Goal: Information Seeking & Learning: Learn about a topic

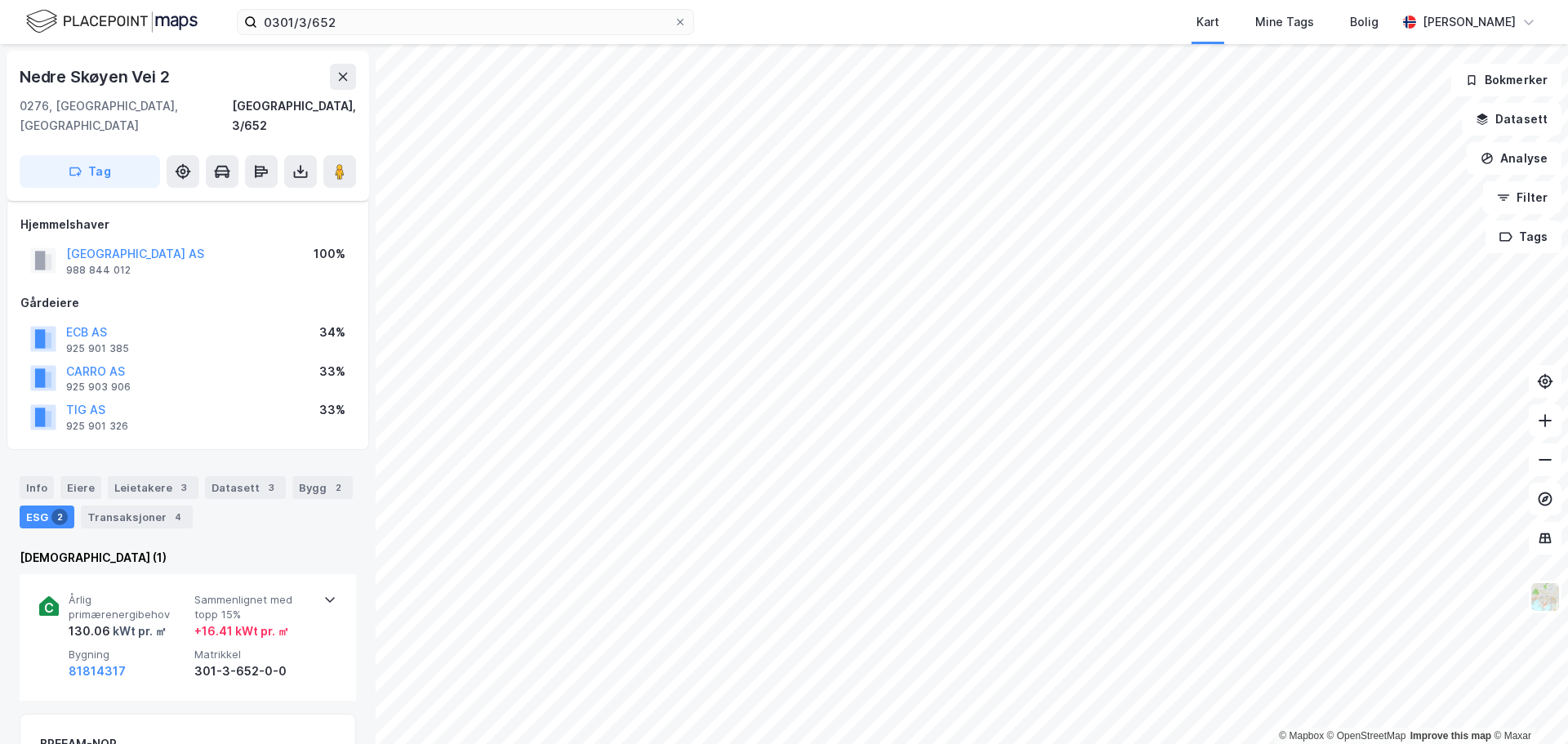
scroll to position [242, 0]
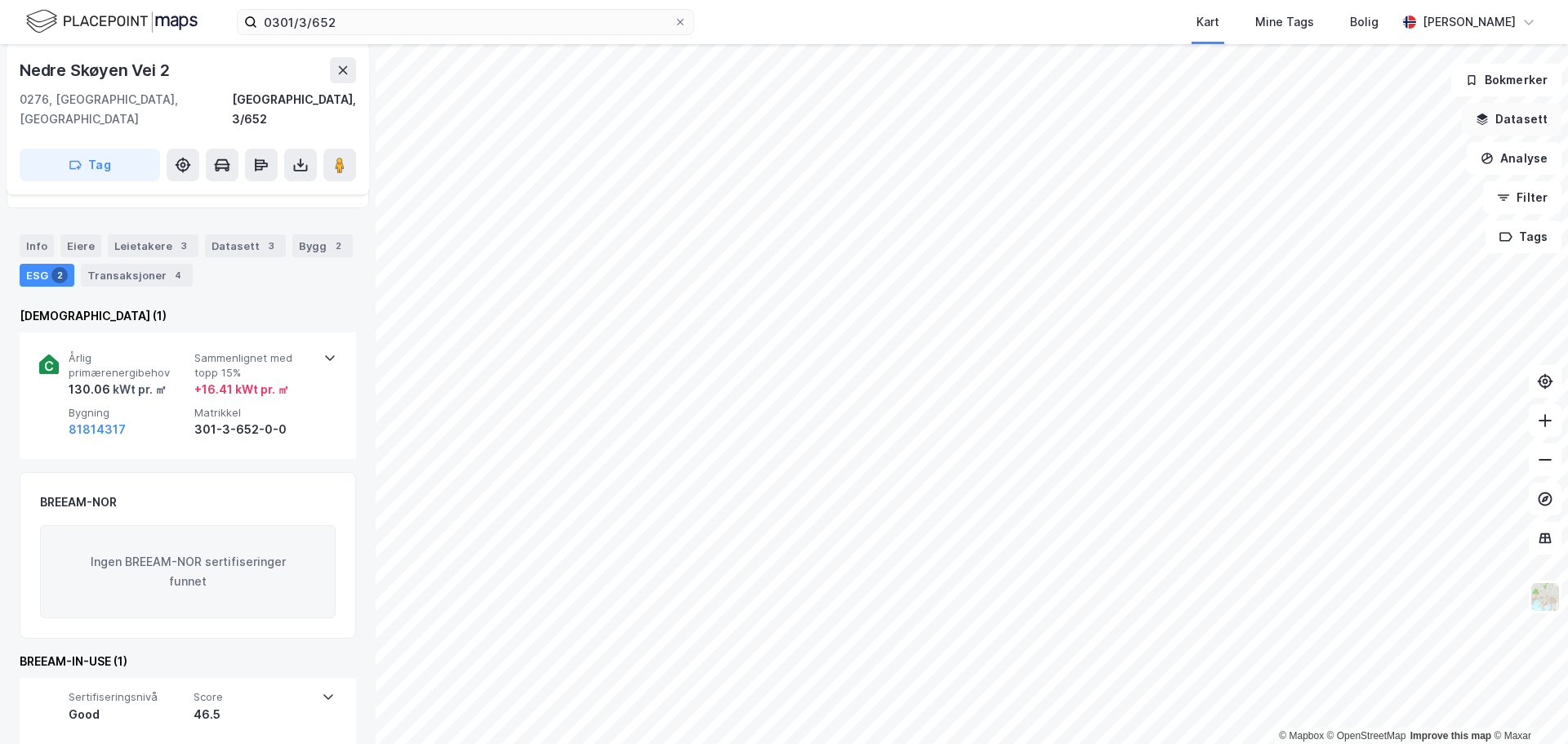
click at [1506, 117] on button "Datasett" at bounding box center [1512, 119] width 100 height 33
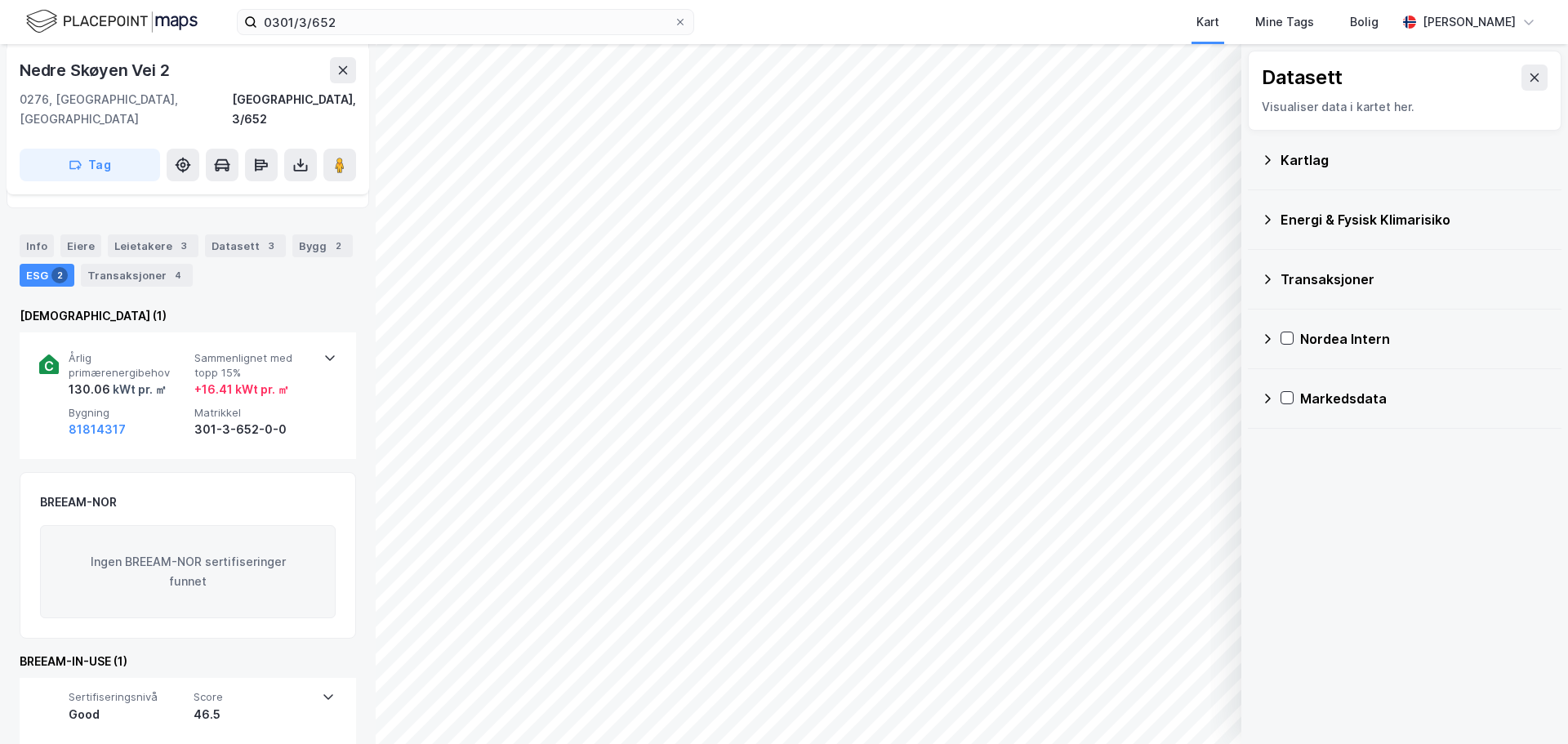
click at [1347, 220] on div "Energi & Fysisk Klimarisiko" at bounding box center [1414, 220] width 268 height 20
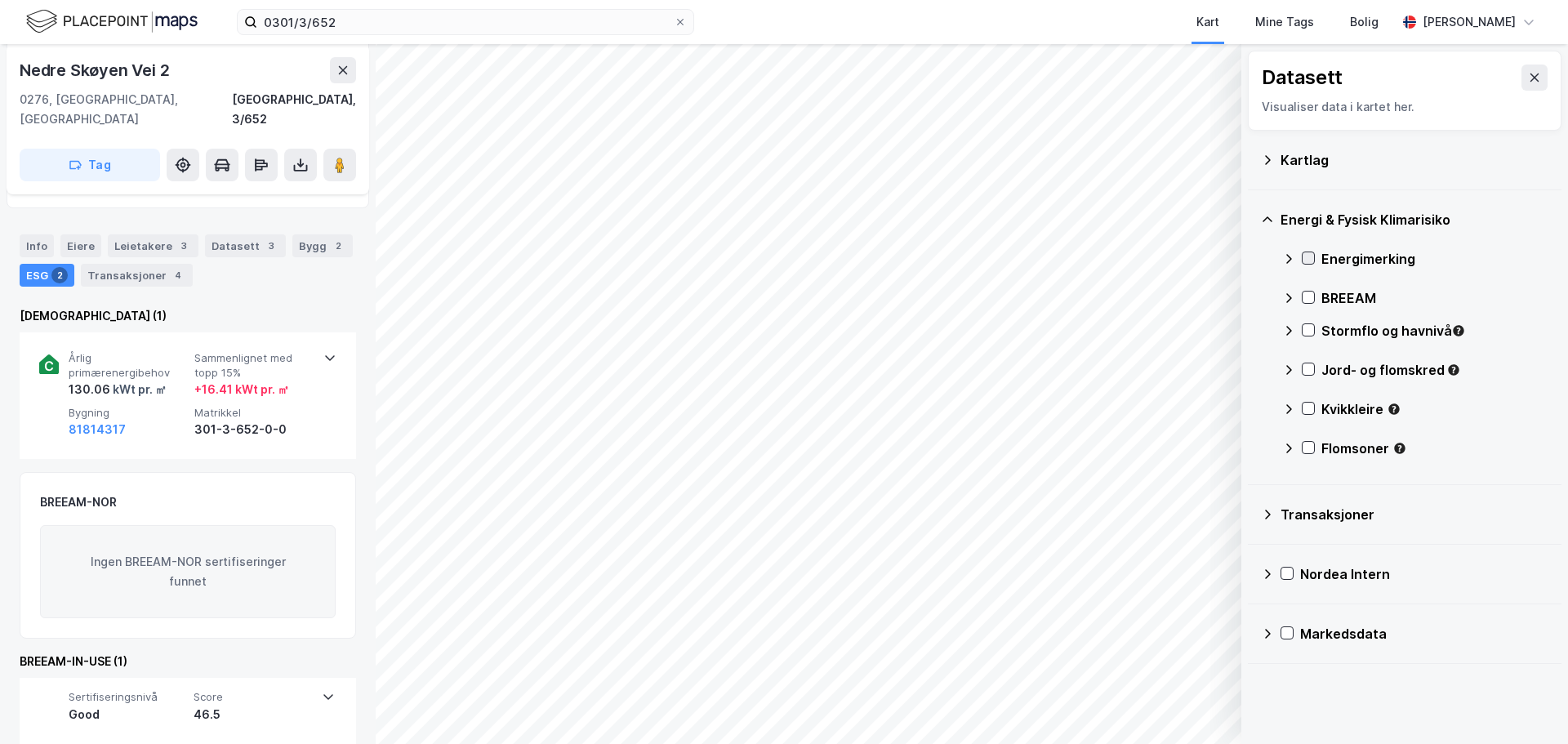
click at [1306, 256] on icon at bounding box center [1307, 258] width 12 height 12
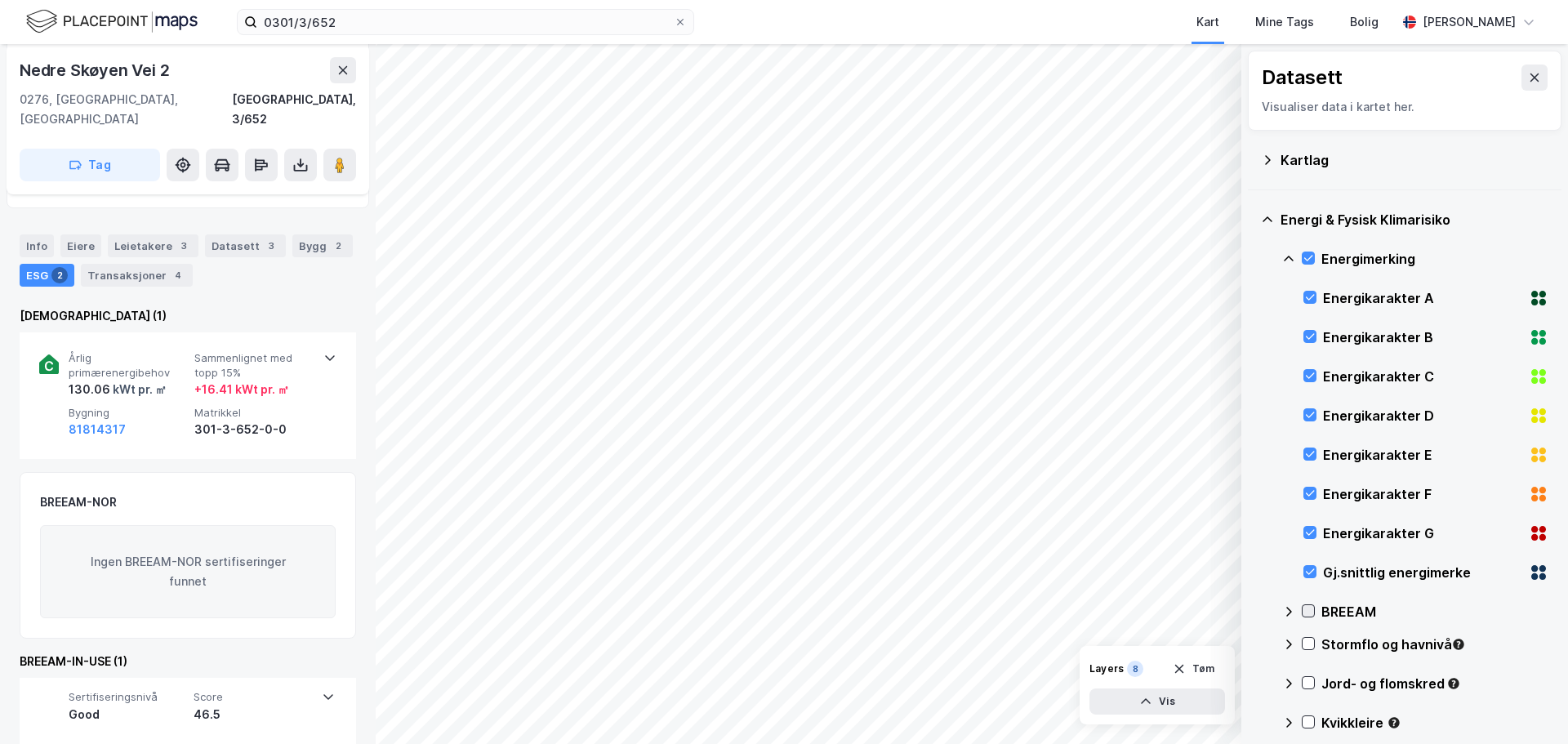
click at [1309, 611] on icon at bounding box center [1307, 611] width 12 height 12
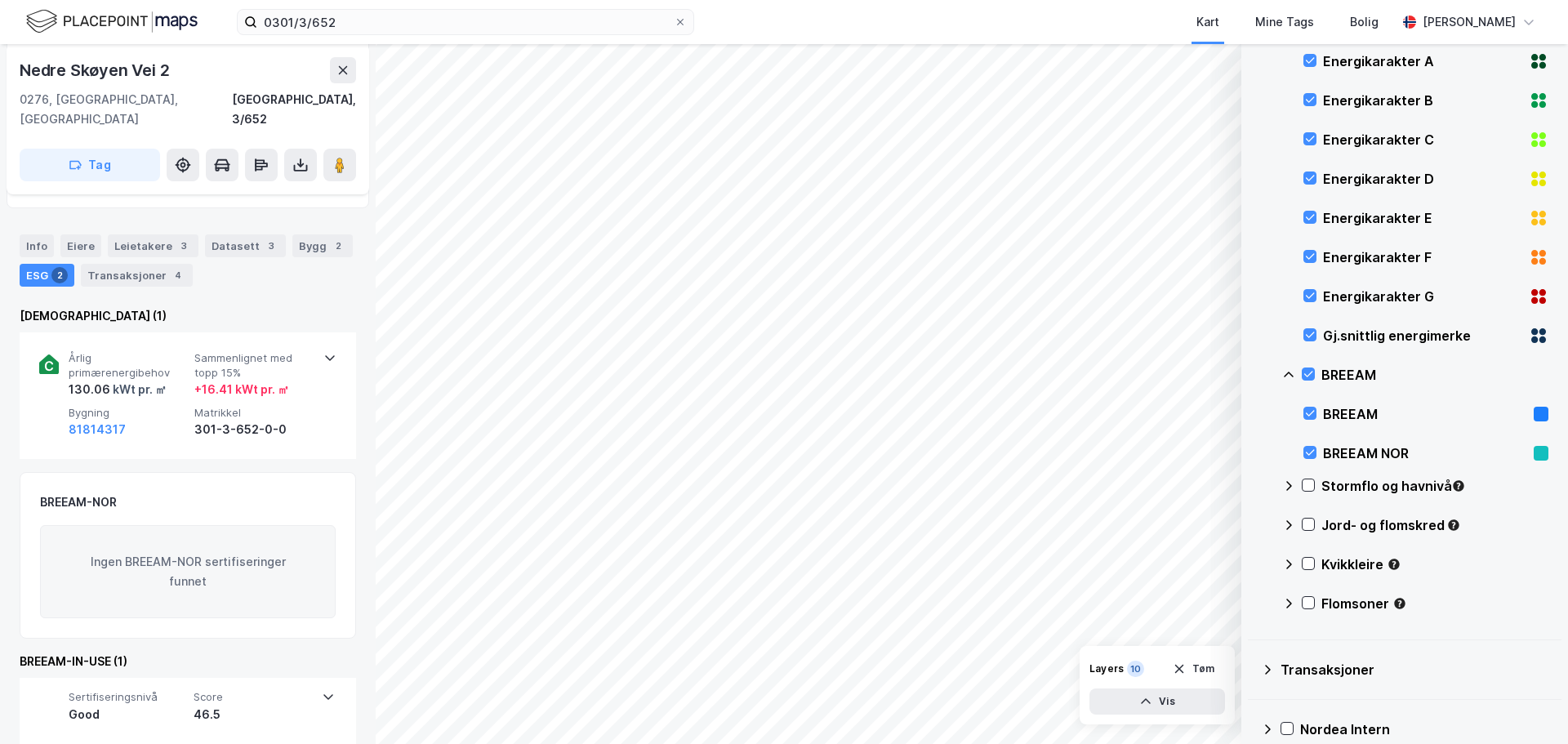
scroll to position [0, 0]
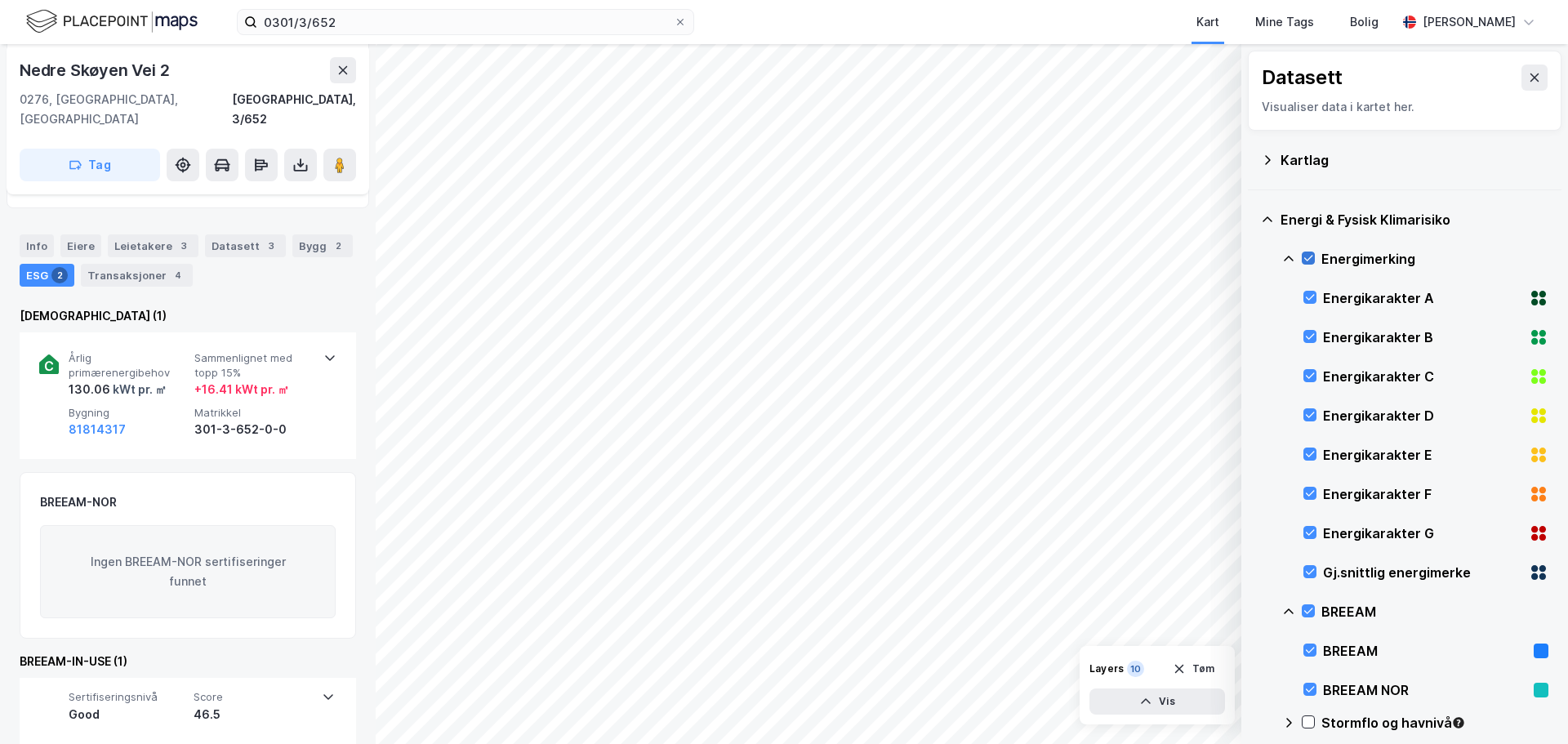
click at [1308, 256] on icon at bounding box center [1307, 258] width 12 height 12
click at [1310, 611] on icon at bounding box center [1308, 611] width 9 height 5
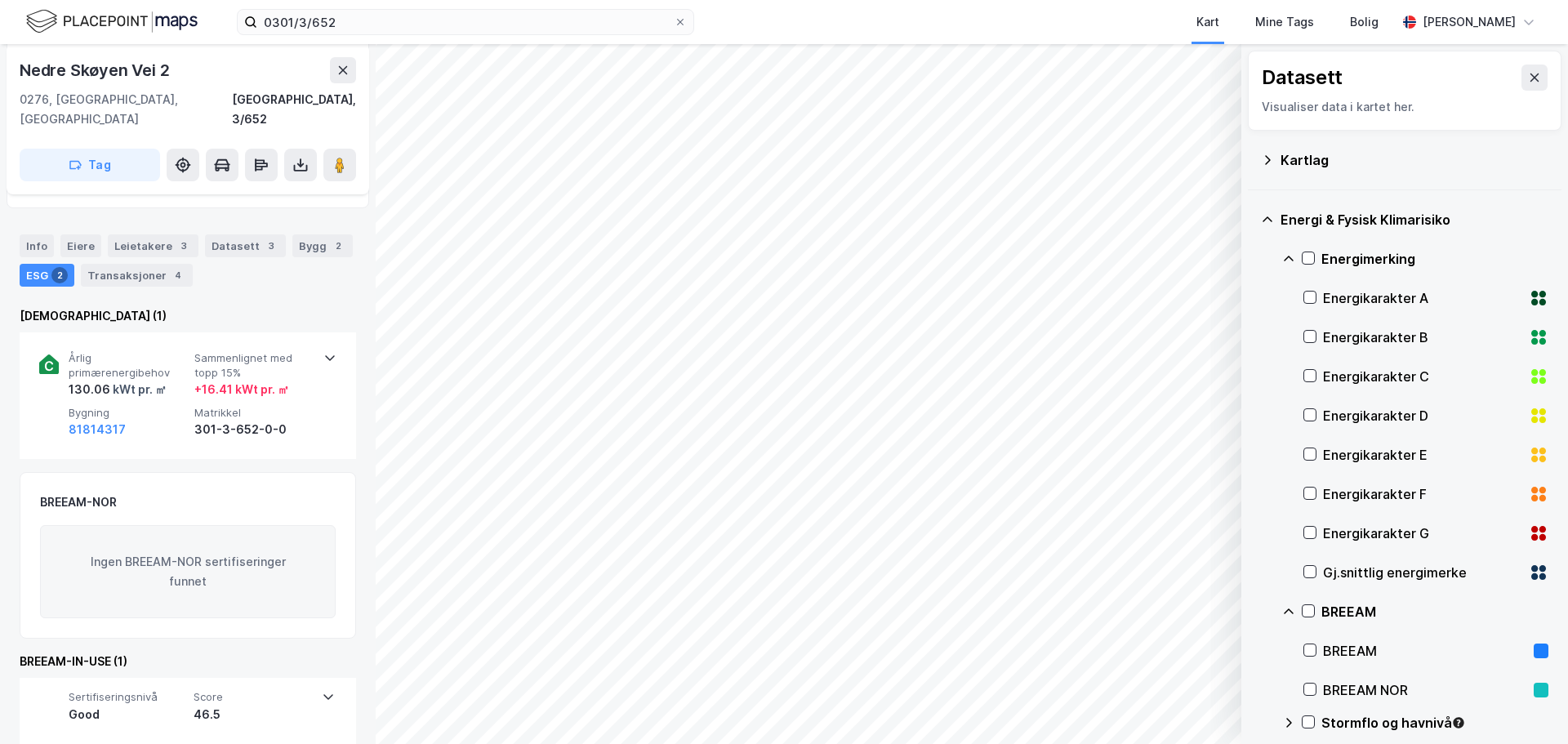
scroll to position [319, 0]
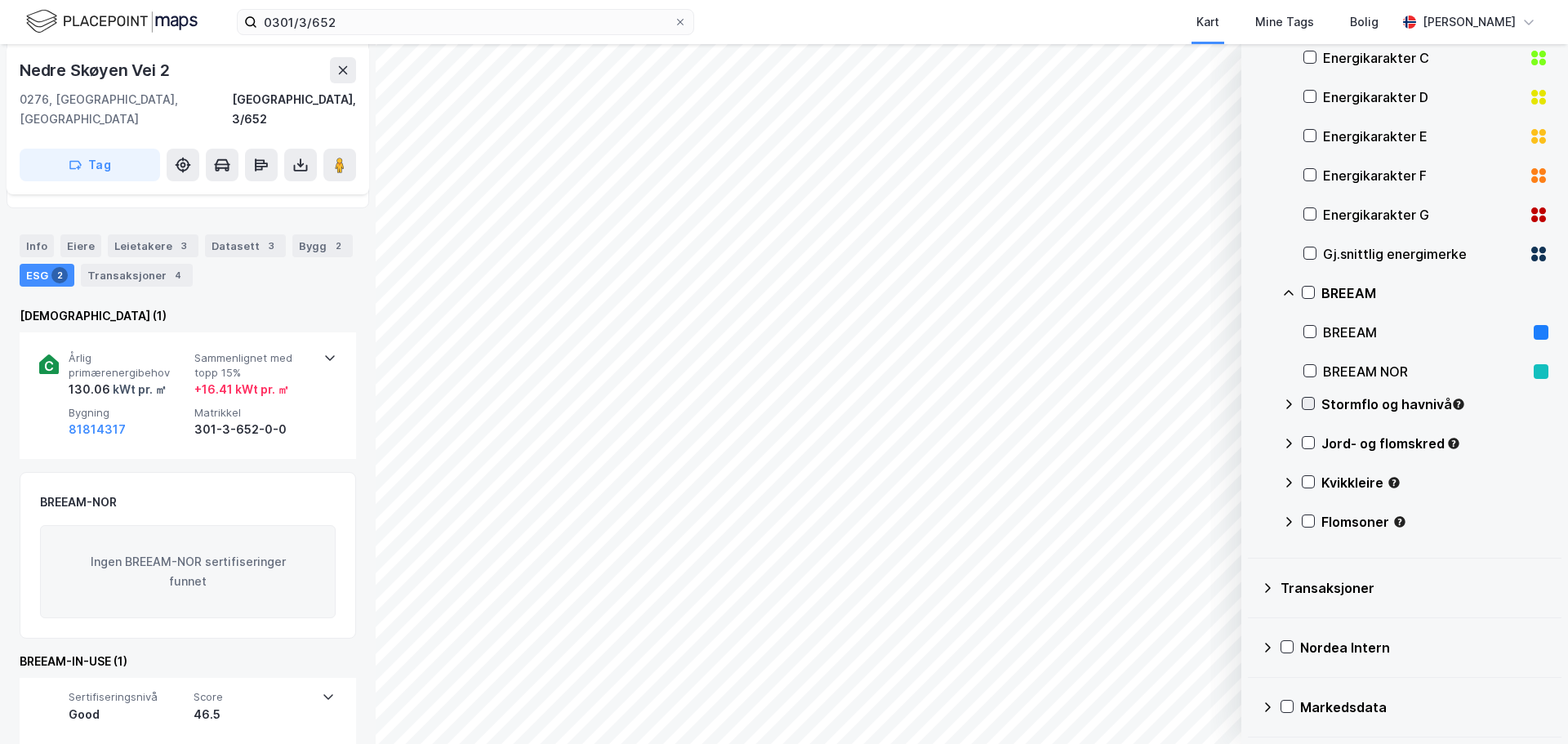
click at [1311, 403] on icon at bounding box center [1308, 404] width 9 height 5
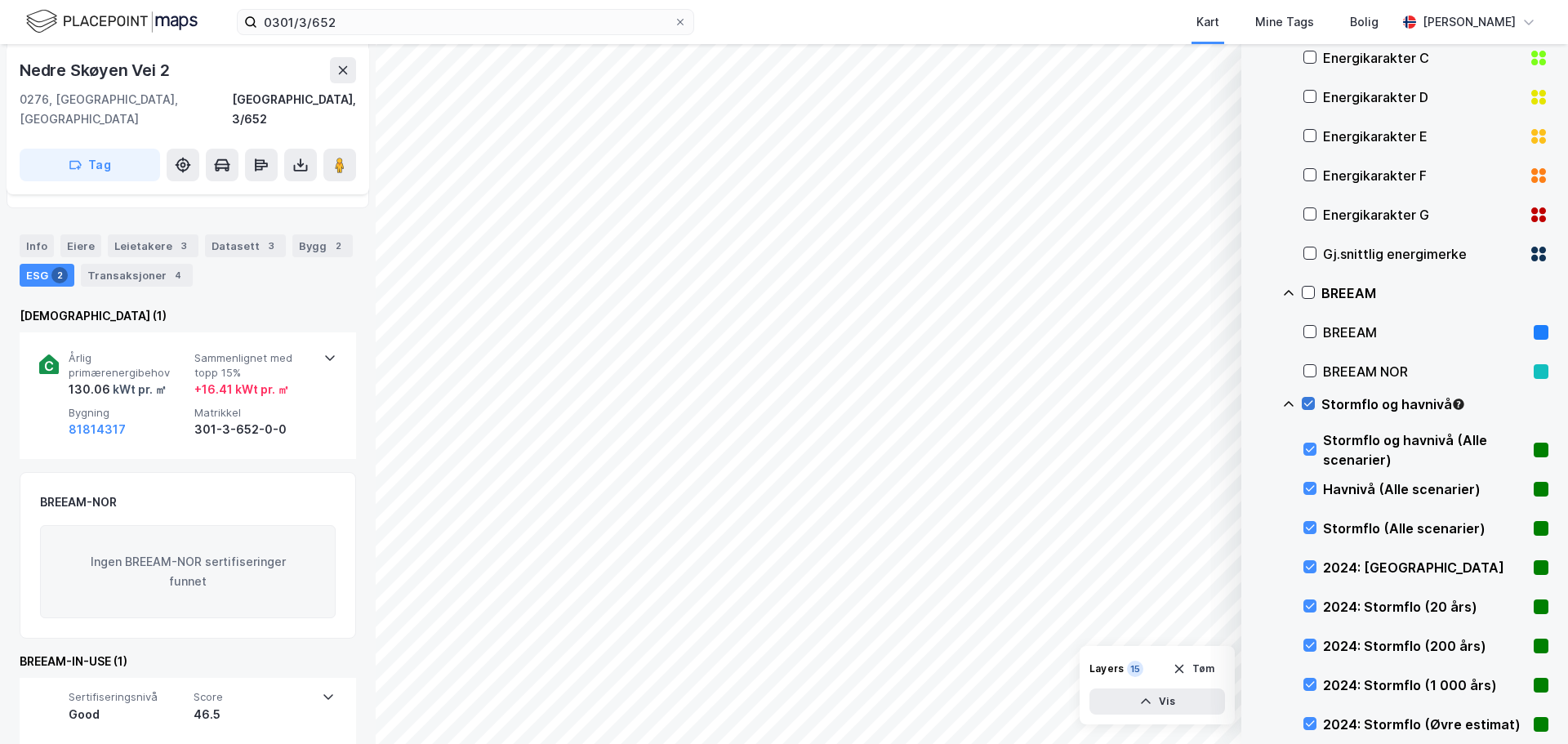
click at [1310, 402] on icon at bounding box center [1307, 403] width 12 height 12
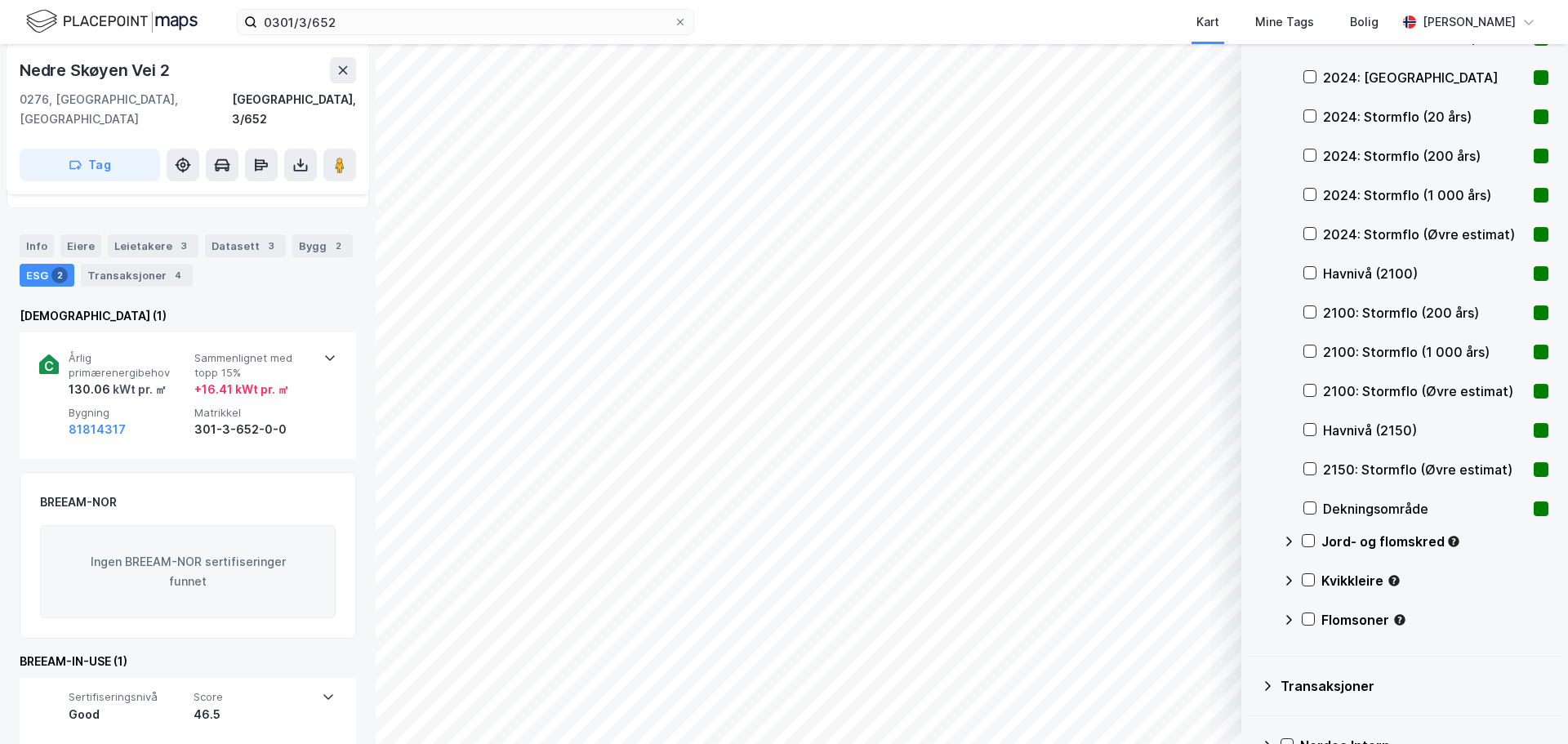
scroll to position [907, 0]
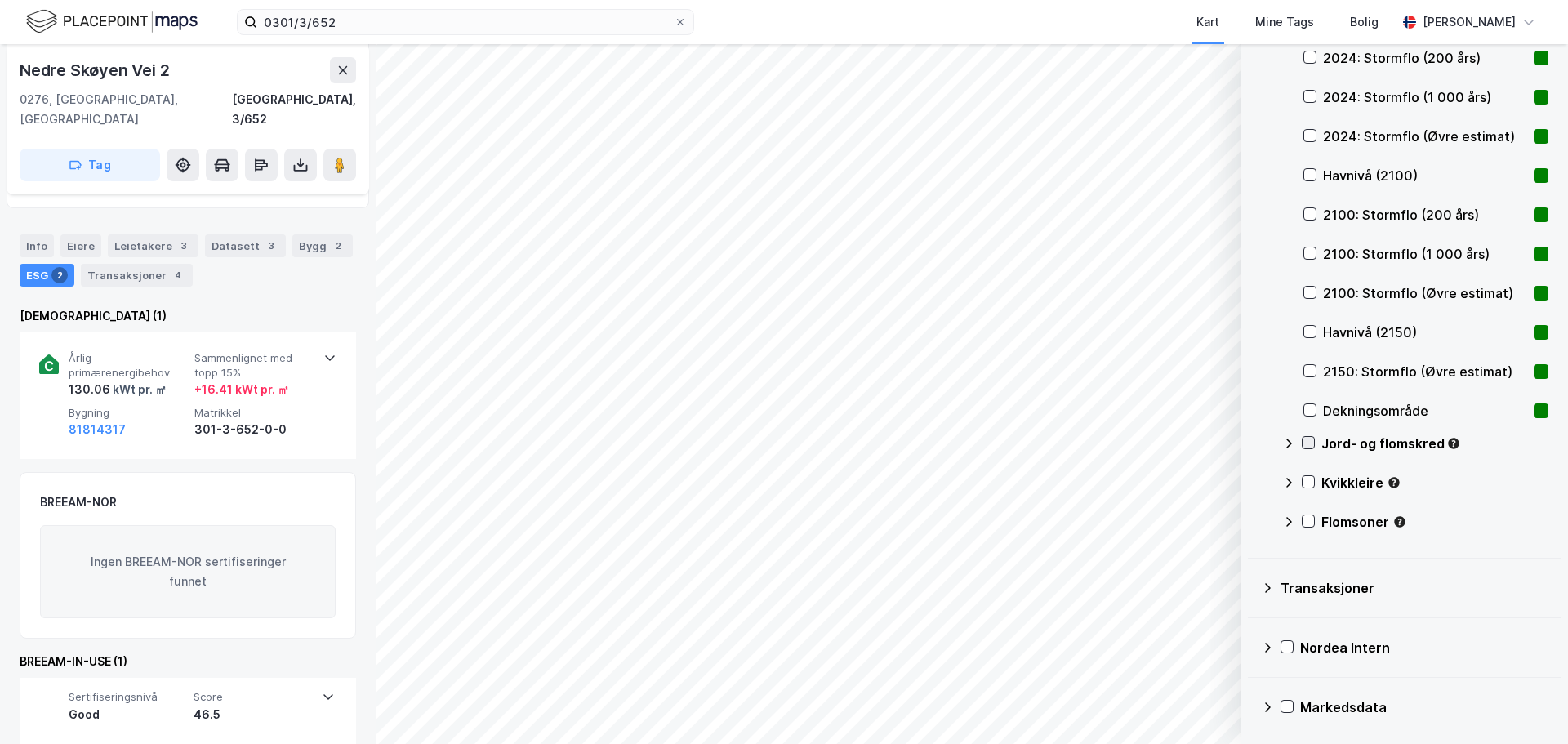
click at [1307, 441] on icon at bounding box center [1307, 442] width 12 height 12
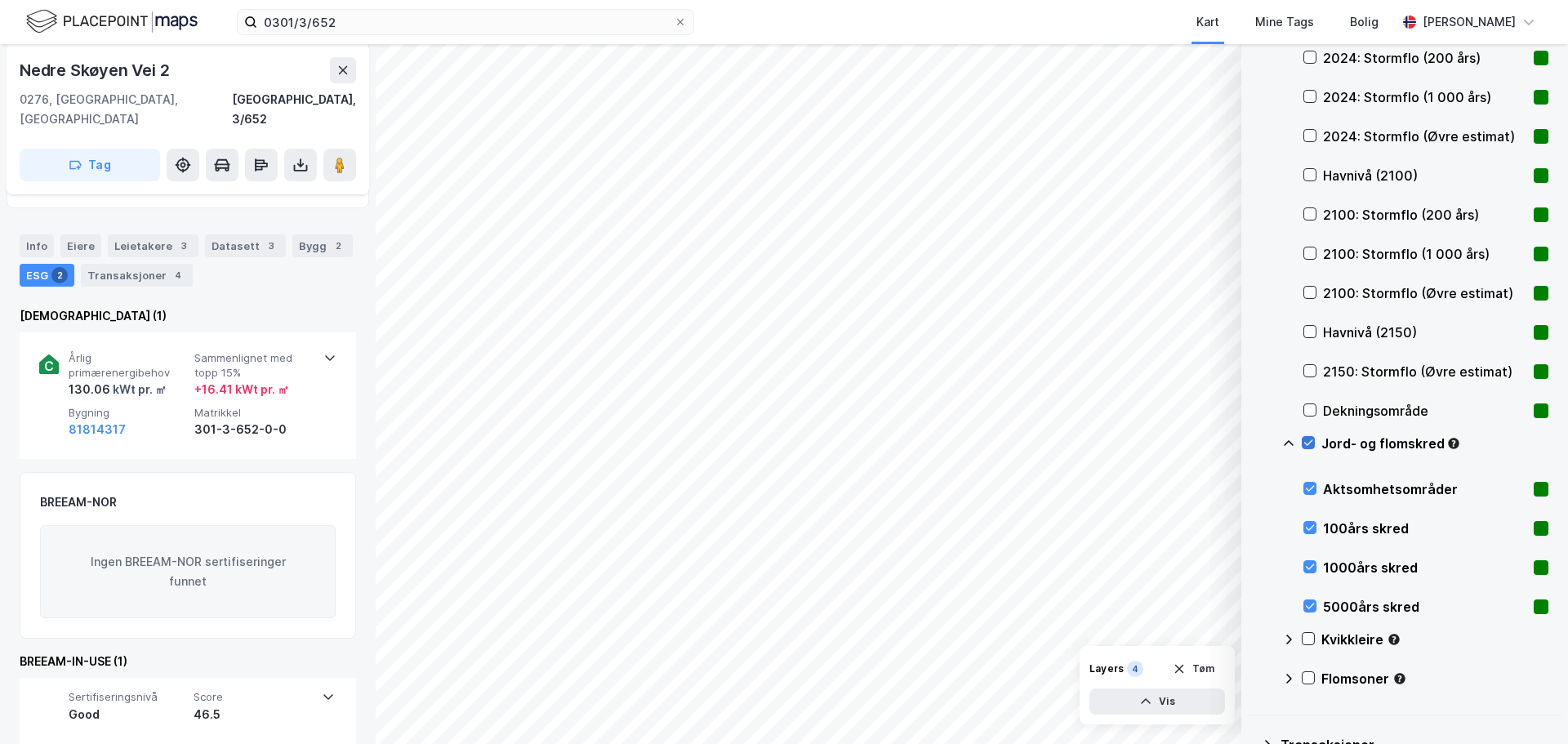
click at [1306, 444] on icon at bounding box center [1307, 442] width 12 height 12
click at [1305, 637] on icon at bounding box center [1307, 639] width 12 height 12
click at [1305, 637] on icon at bounding box center [1307, 639] width 12 height 12
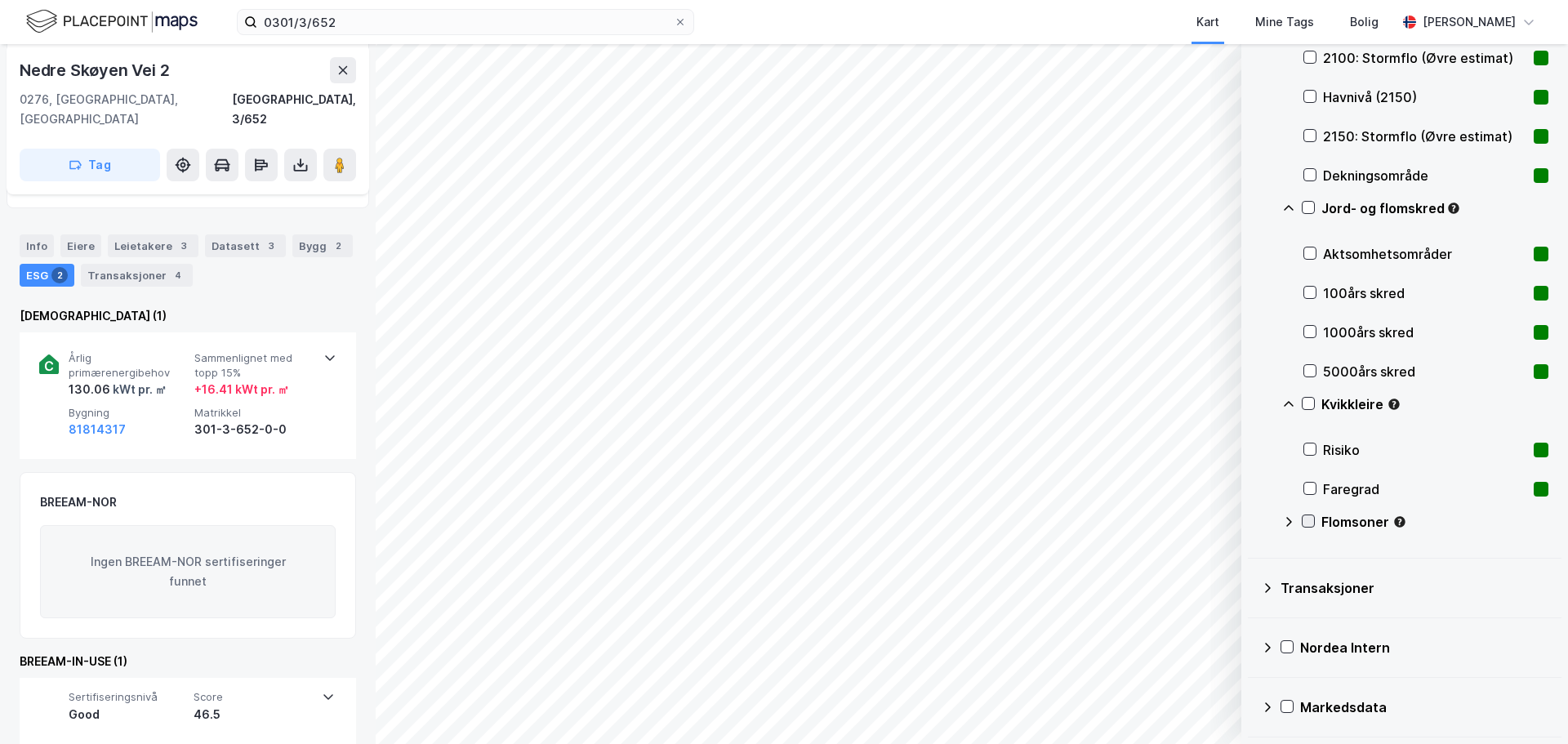
click at [1311, 520] on icon at bounding box center [1307, 521] width 12 height 12
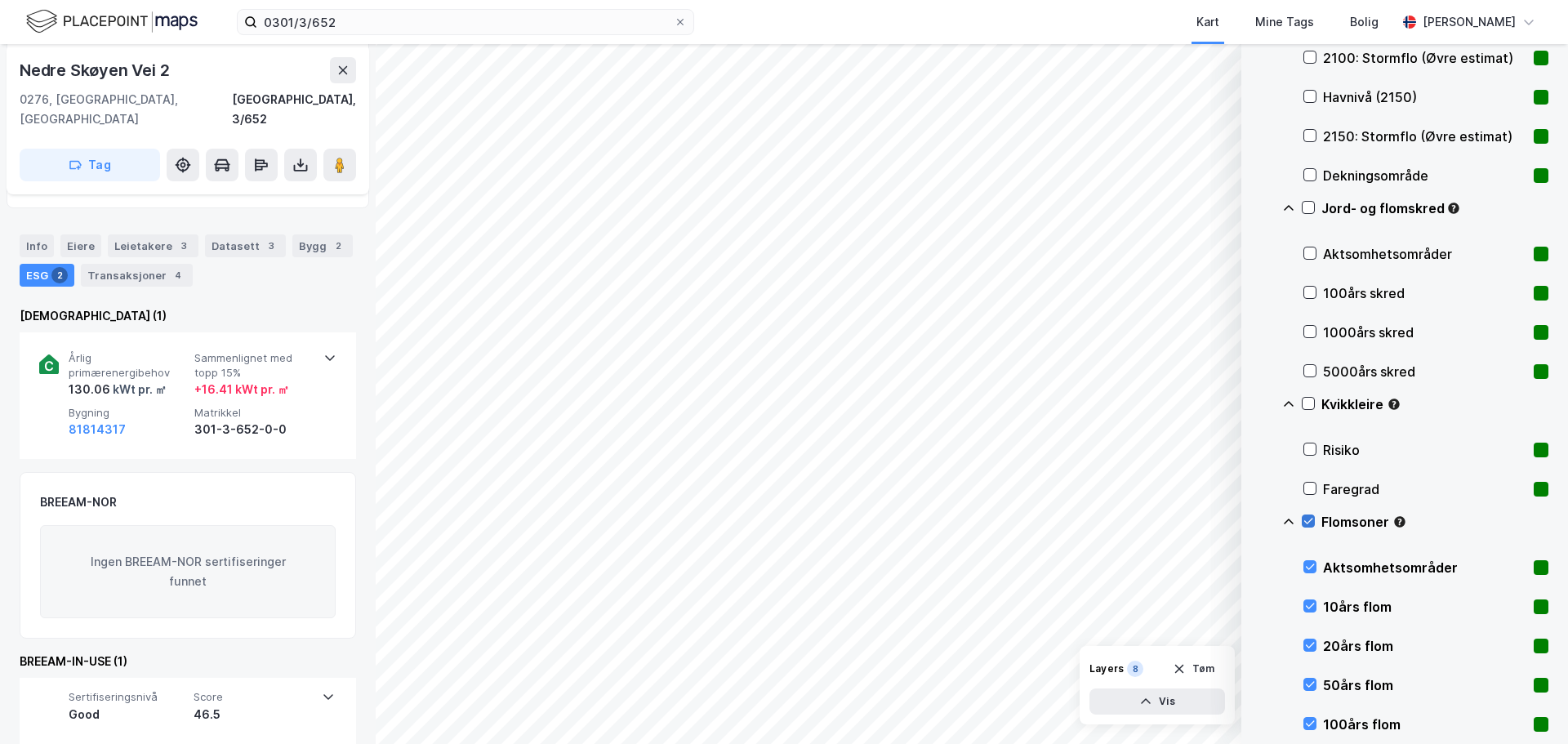
click at [1311, 520] on icon at bounding box center [1307, 521] width 12 height 12
click at [1309, 566] on icon at bounding box center [1309, 566] width 12 height 12
click at [45, 234] on div "Info" at bounding box center [37, 246] width 34 height 23
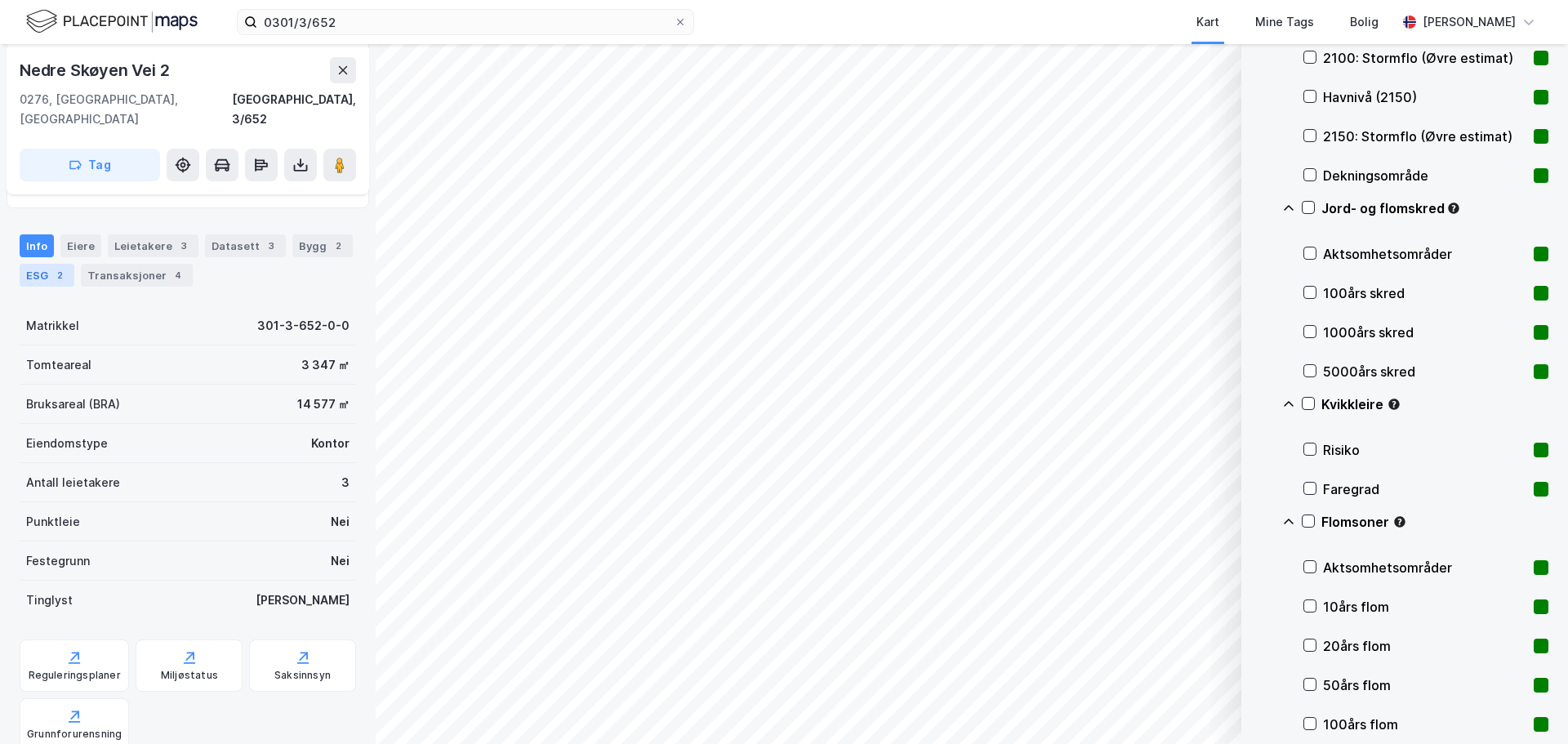
click at [44, 263] on div "ESG 2" at bounding box center [46, 275] width 54 height 23
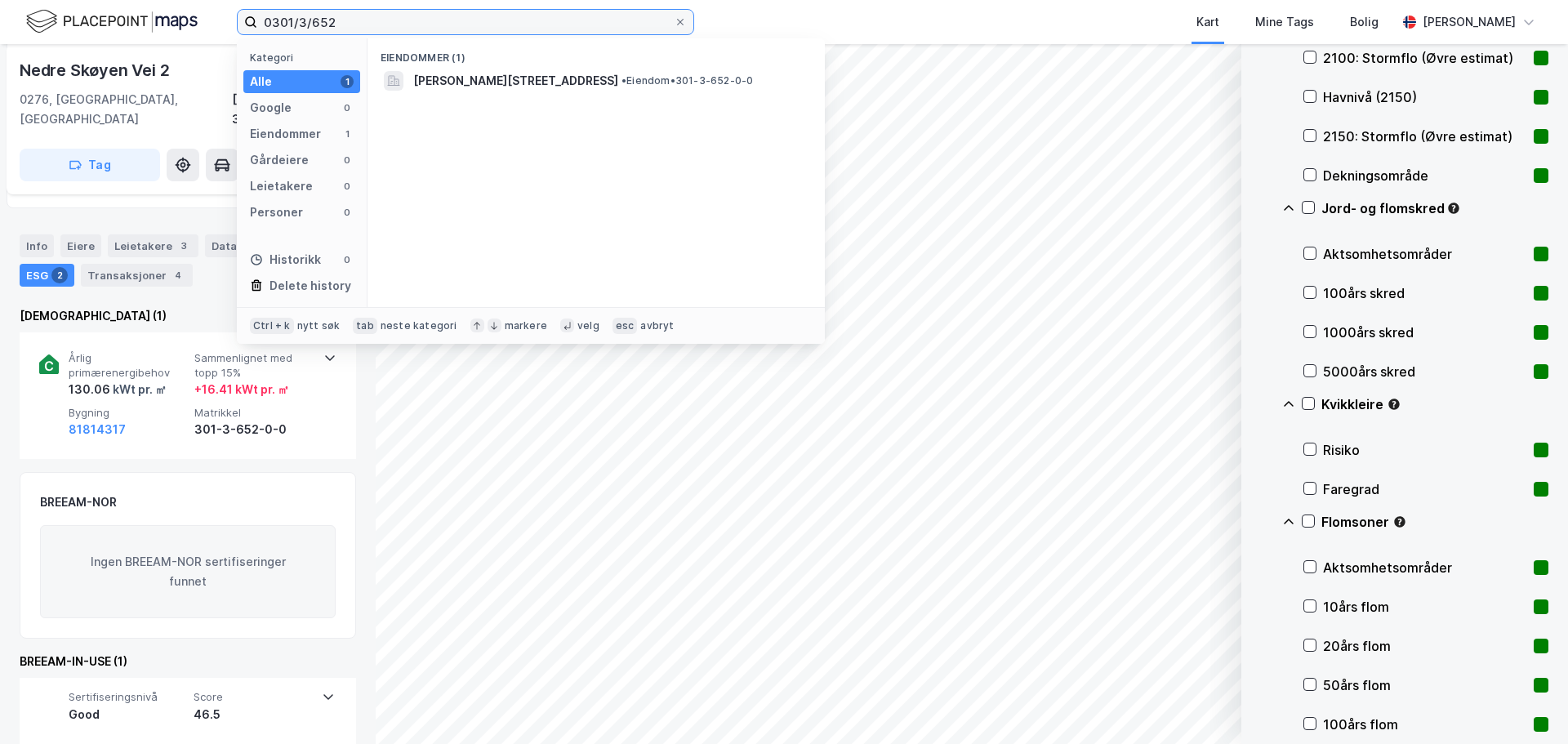
drag, startPoint x: 342, startPoint y: 20, endPoint x: 148, endPoint y: 21, distance: 194.0
click at [156, 22] on div "0301/3/652 Kategori Alle 1 Google 0 Eiendommer 1 Gårdeiere 0 Leietakere 0 Perso…" at bounding box center [784, 21] width 1568 height 44
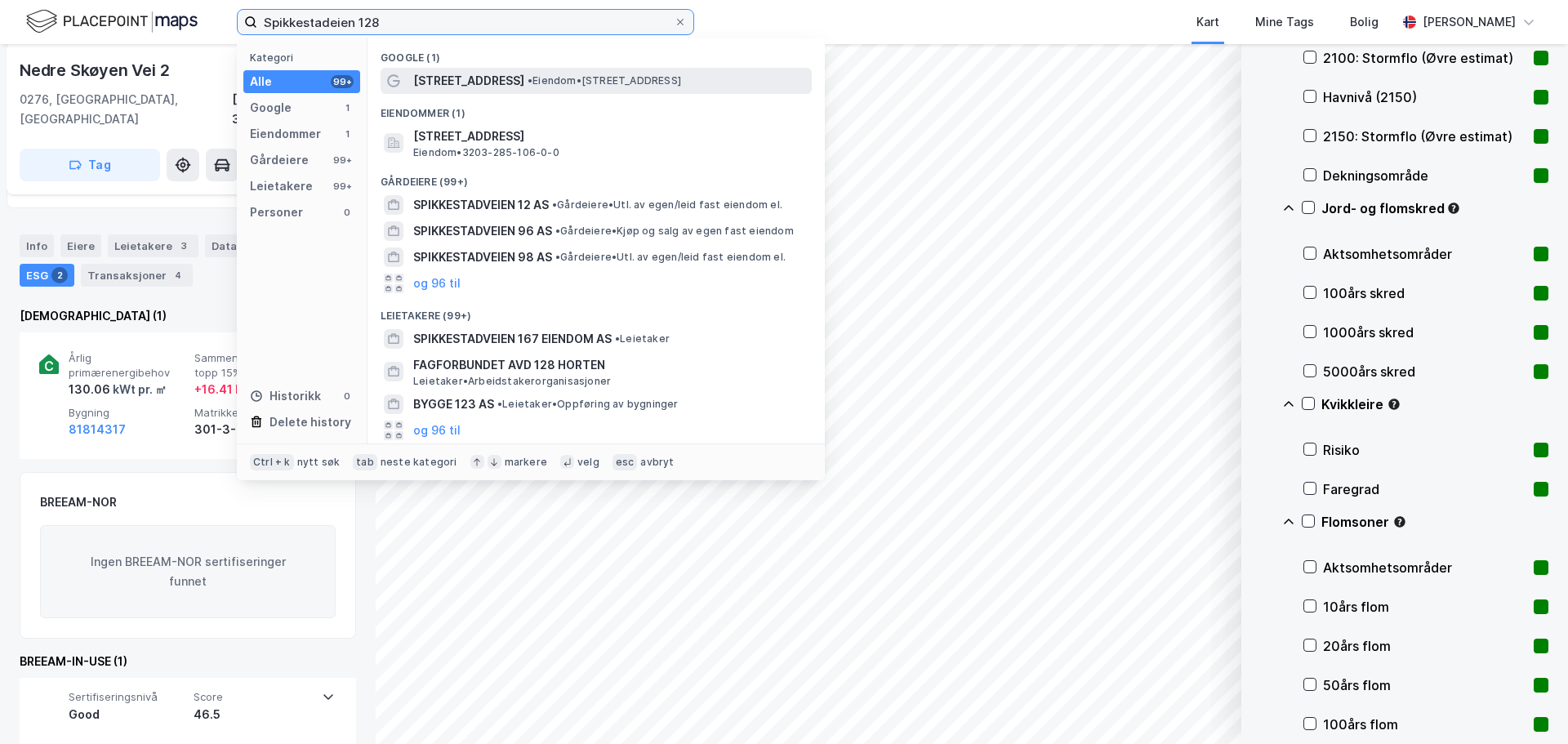
type input "Spikkestadeien 128"
click at [445, 81] on span "[STREET_ADDRESS]" at bounding box center [469, 81] width 111 height 20
